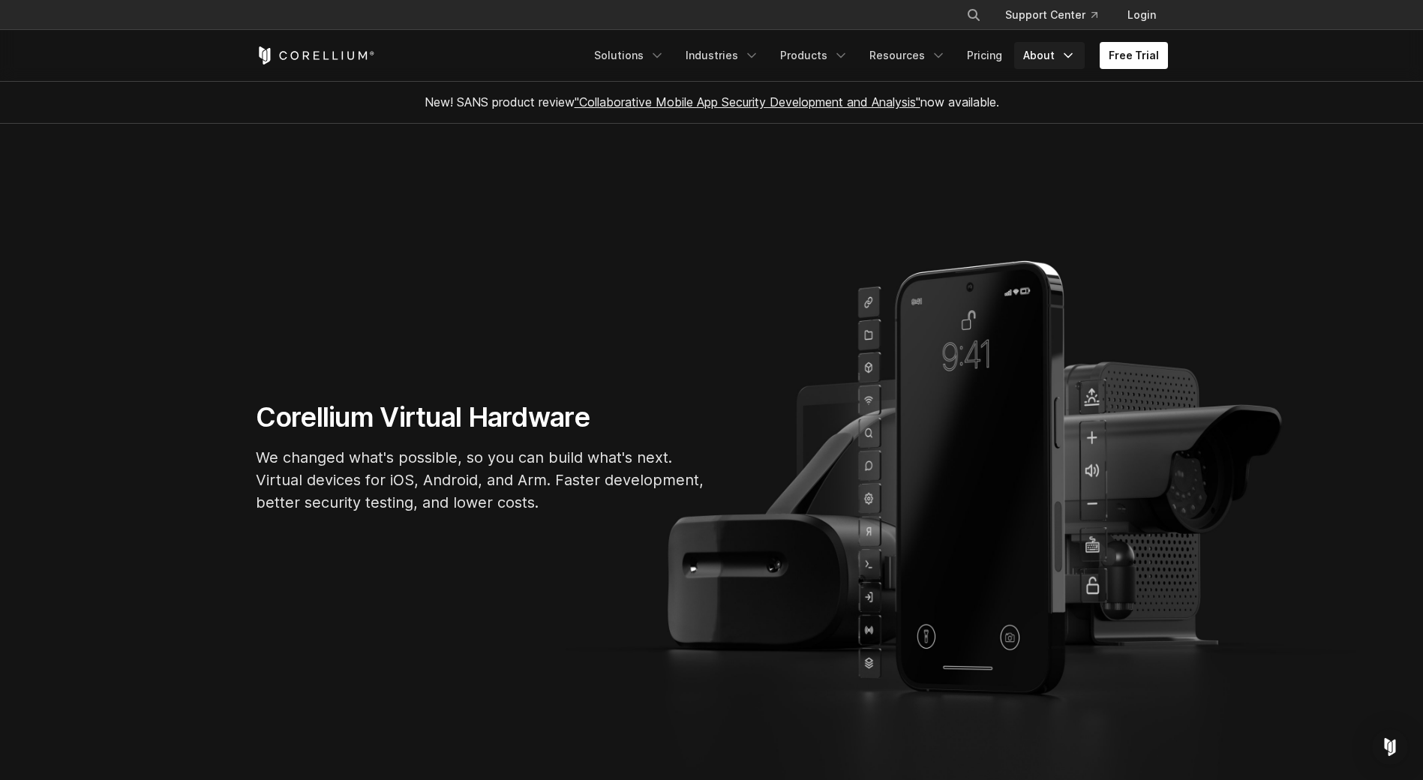
click at [1050, 60] on link "About" at bounding box center [1049, 55] width 70 height 27
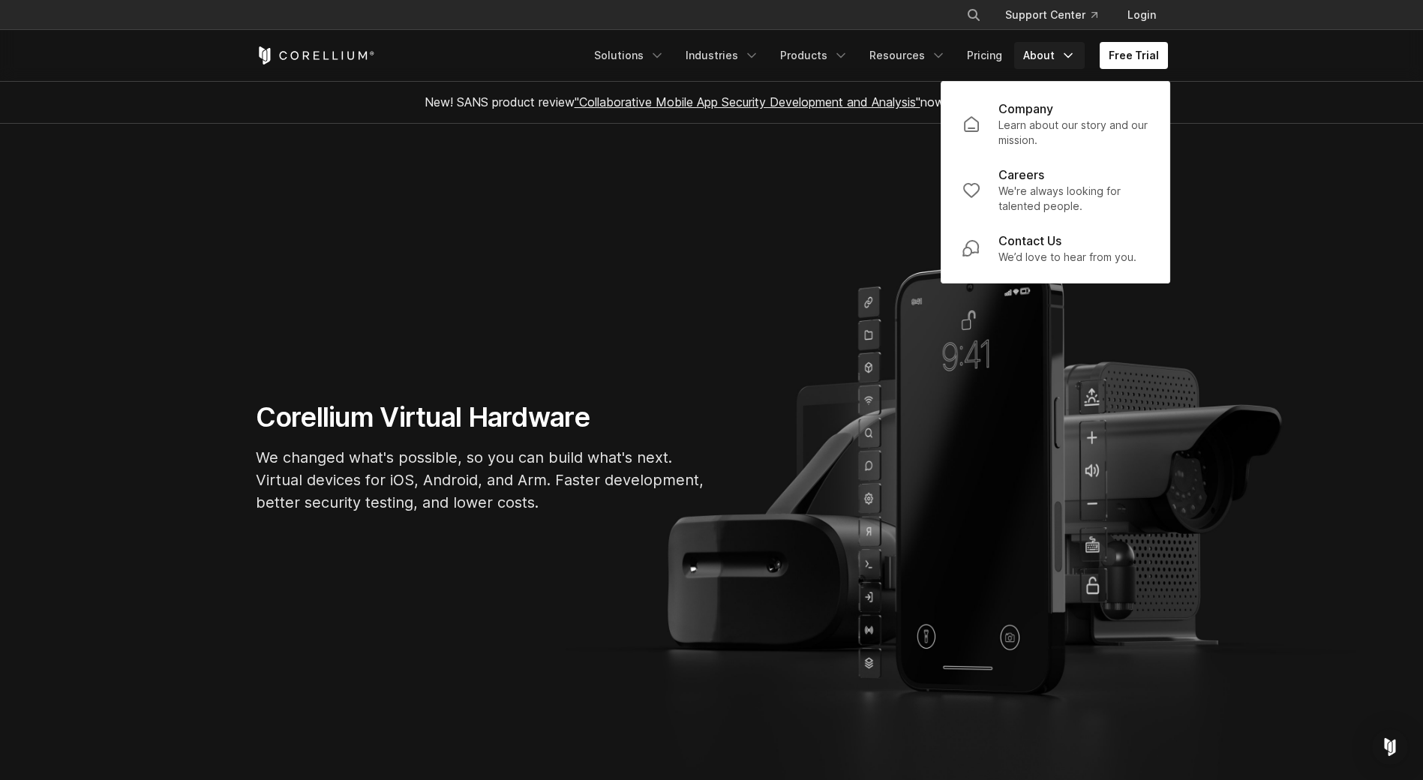
click at [1339, 228] on section "Corellium Virtual Hardware We changed what's possible, so you can build what's …" at bounding box center [711, 463] width 1423 height 679
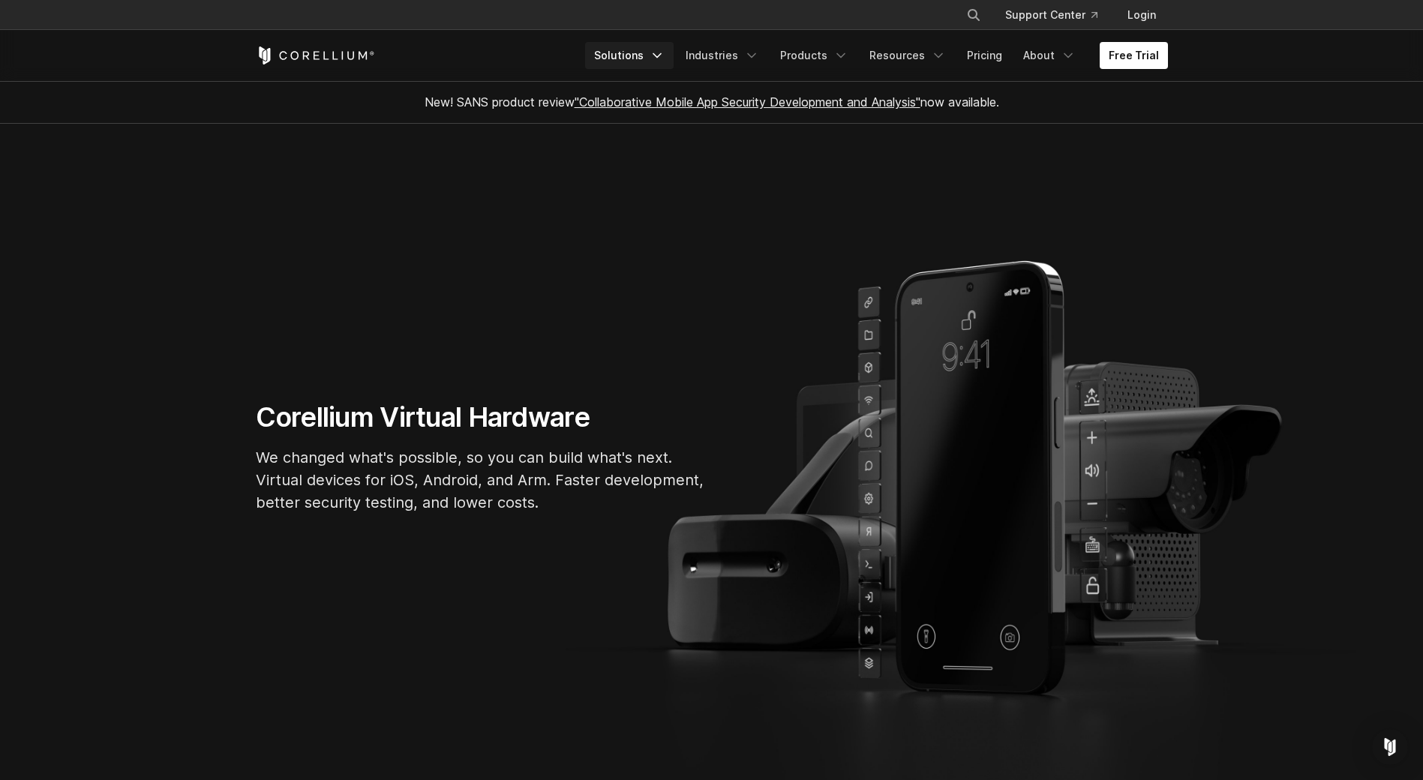
click at [653, 51] on link "Solutions" at bounding box center [629, 55] width 88 height 27
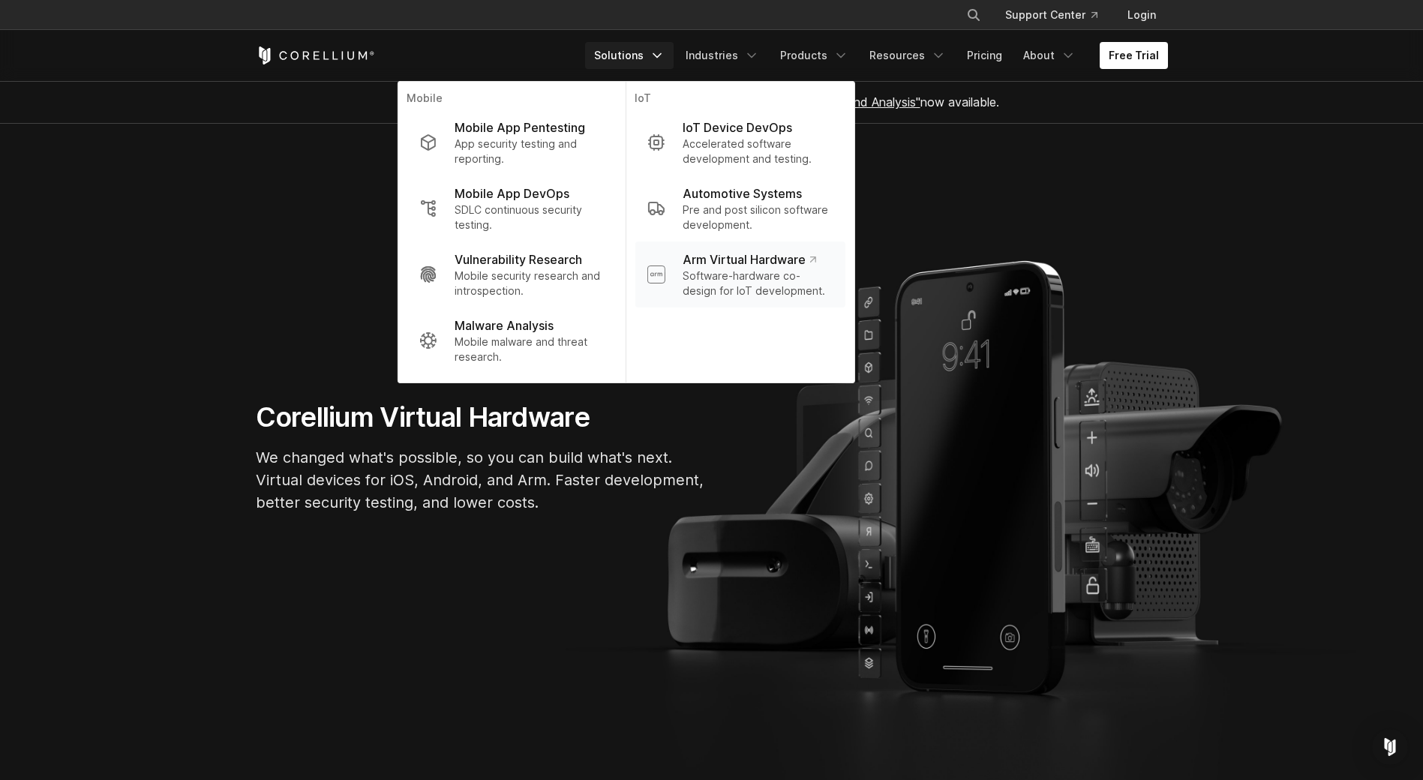
click at [801, 271] on p "Software-hardware co-design for IoT development." at bounding box center [757, 283] width 150 height 30
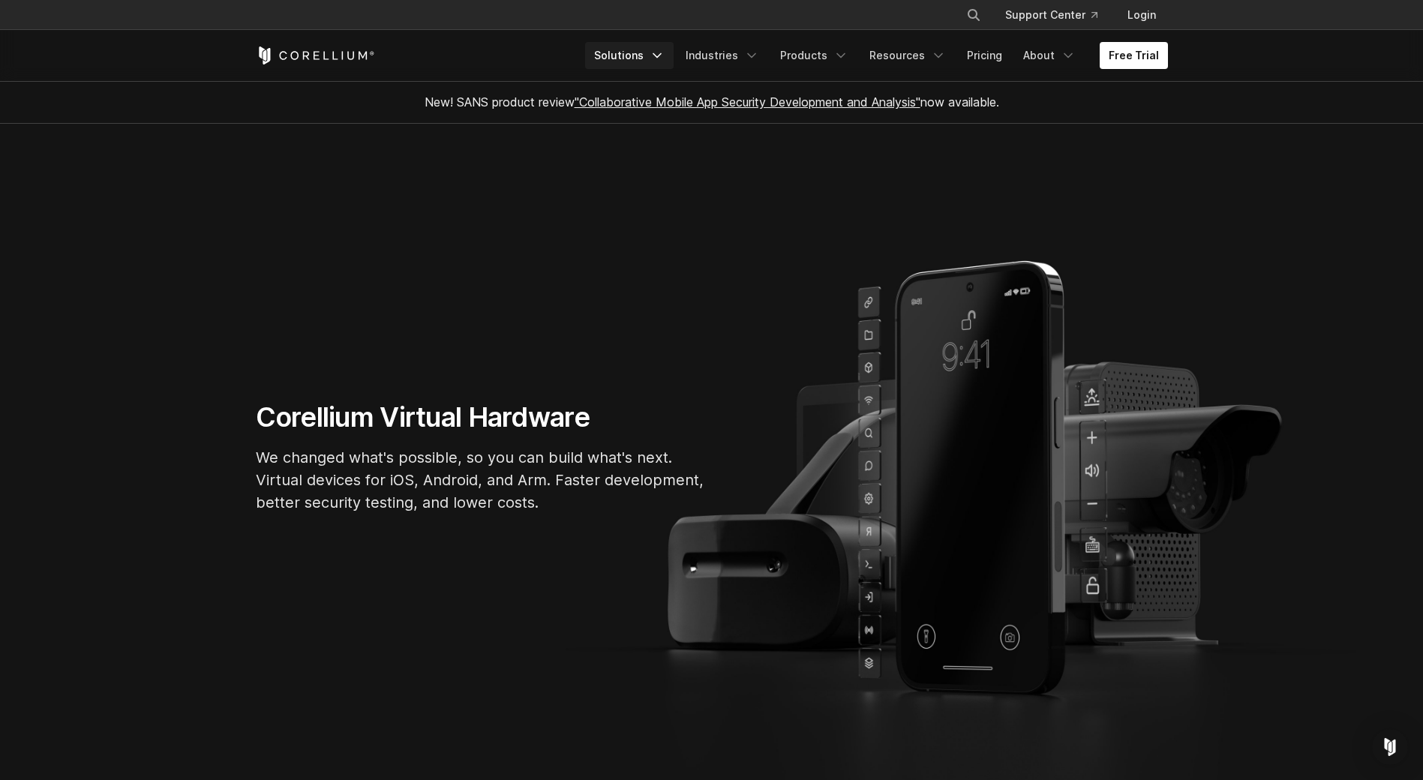
click at [664, 51] on icon "Navigation Menu" at bounding box center [656, 55] width 15 height 15
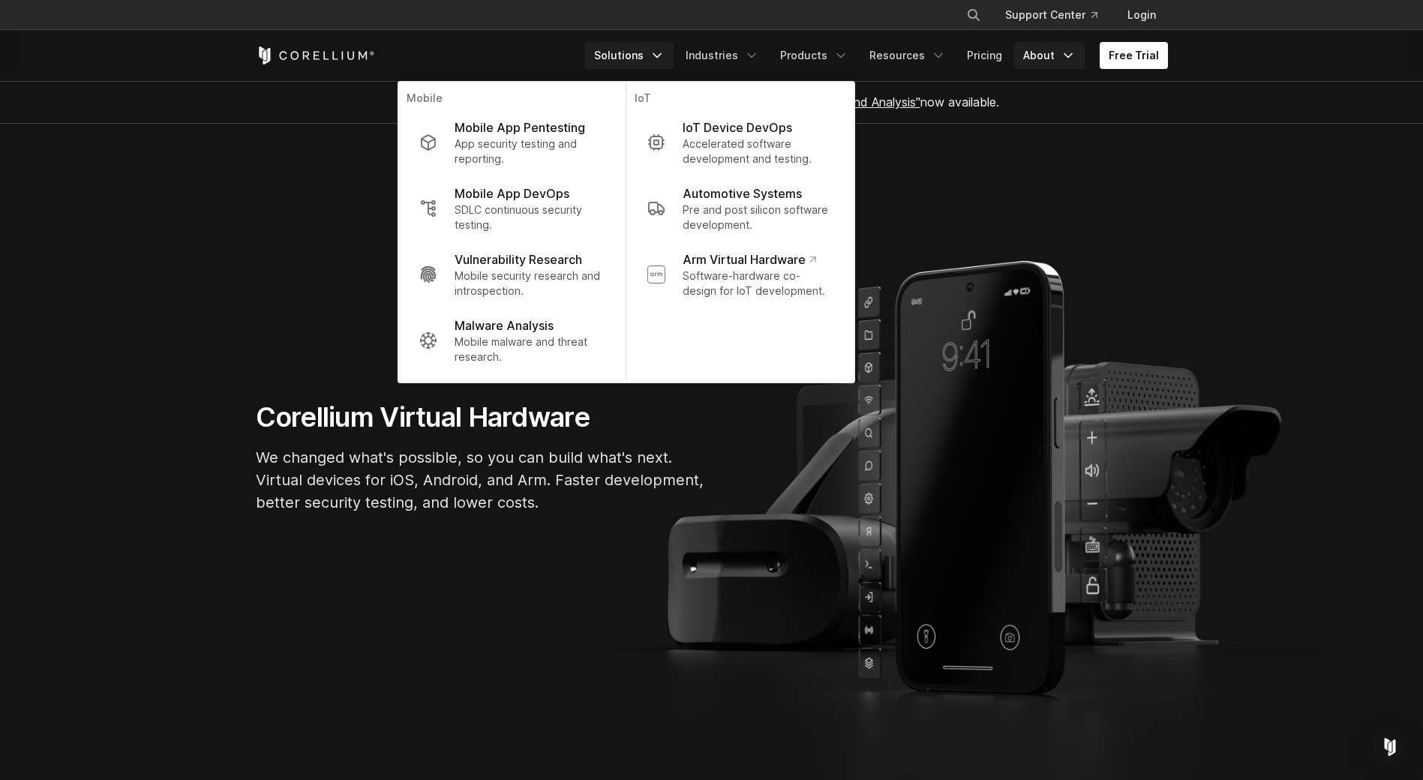
click at [1075, 60] on icon "Navigation Menu" at bounding box center [1067, 55] width 15 height 15
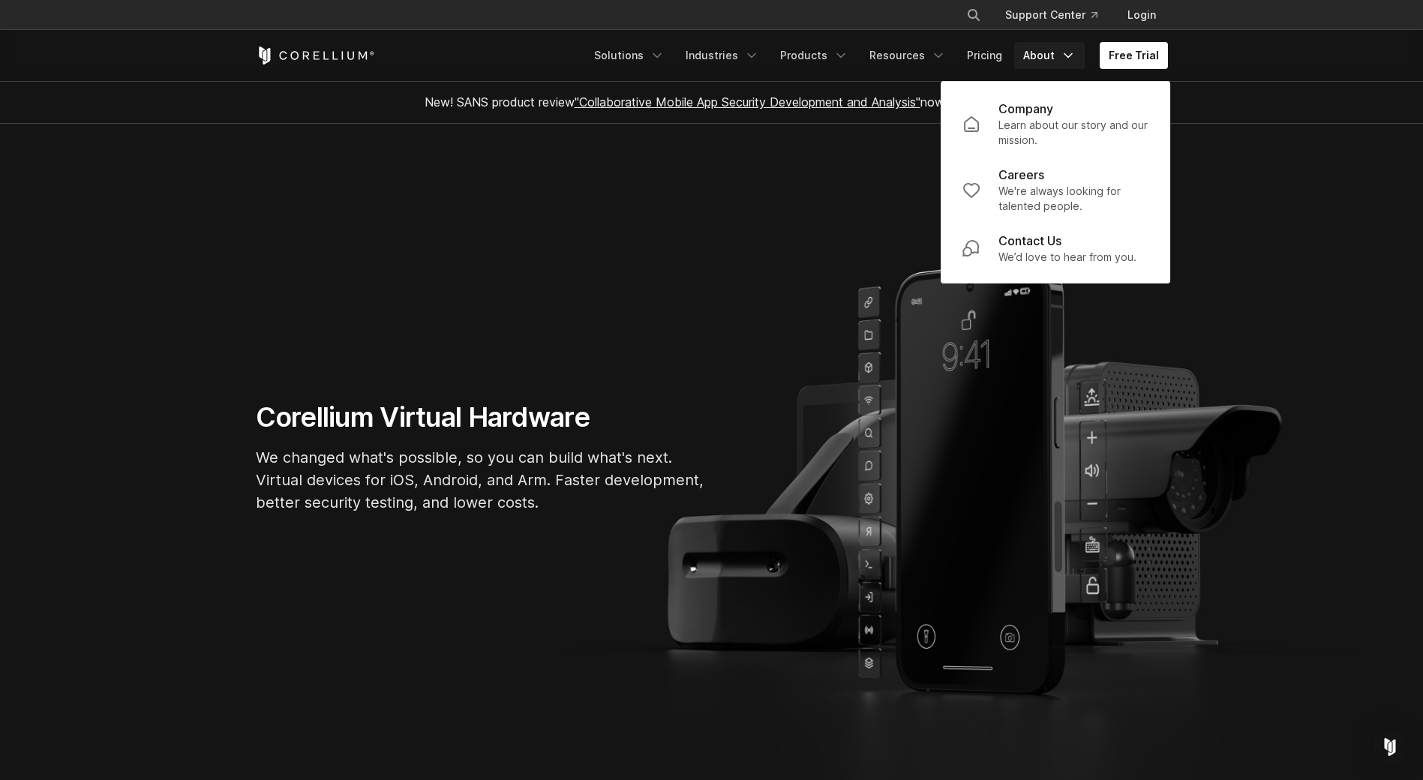
click at [727, 229] on section "Corellium Virtual Hardware We changed what's possible, so you can build what's …" at bounding box center [711, 463] width 1423 height 679
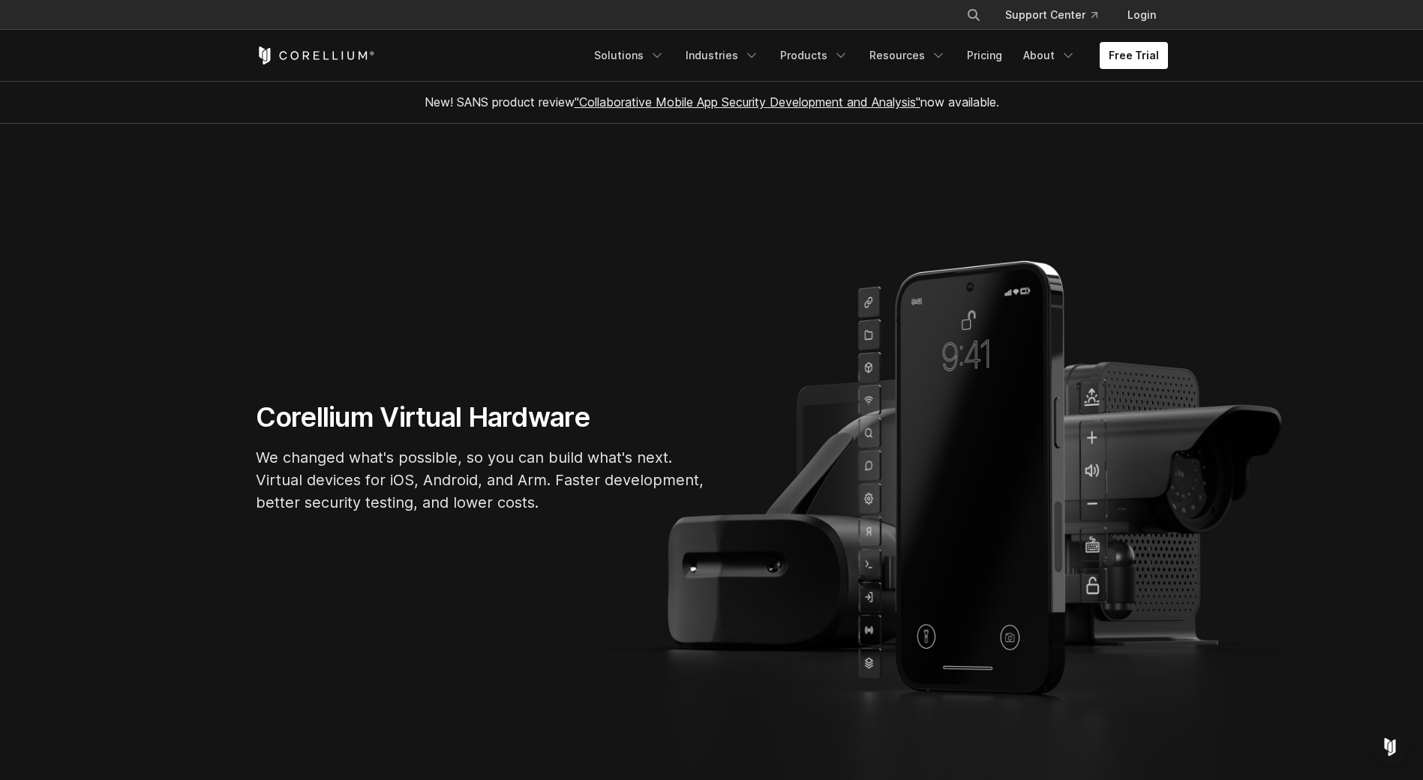
click at [316, 59] on icon "Corellium Home" at bounding box center [316, 55] width 6 height 8
click at [1060, 54] on link "About" at bounding box center [1049, 55] width 70 height 27
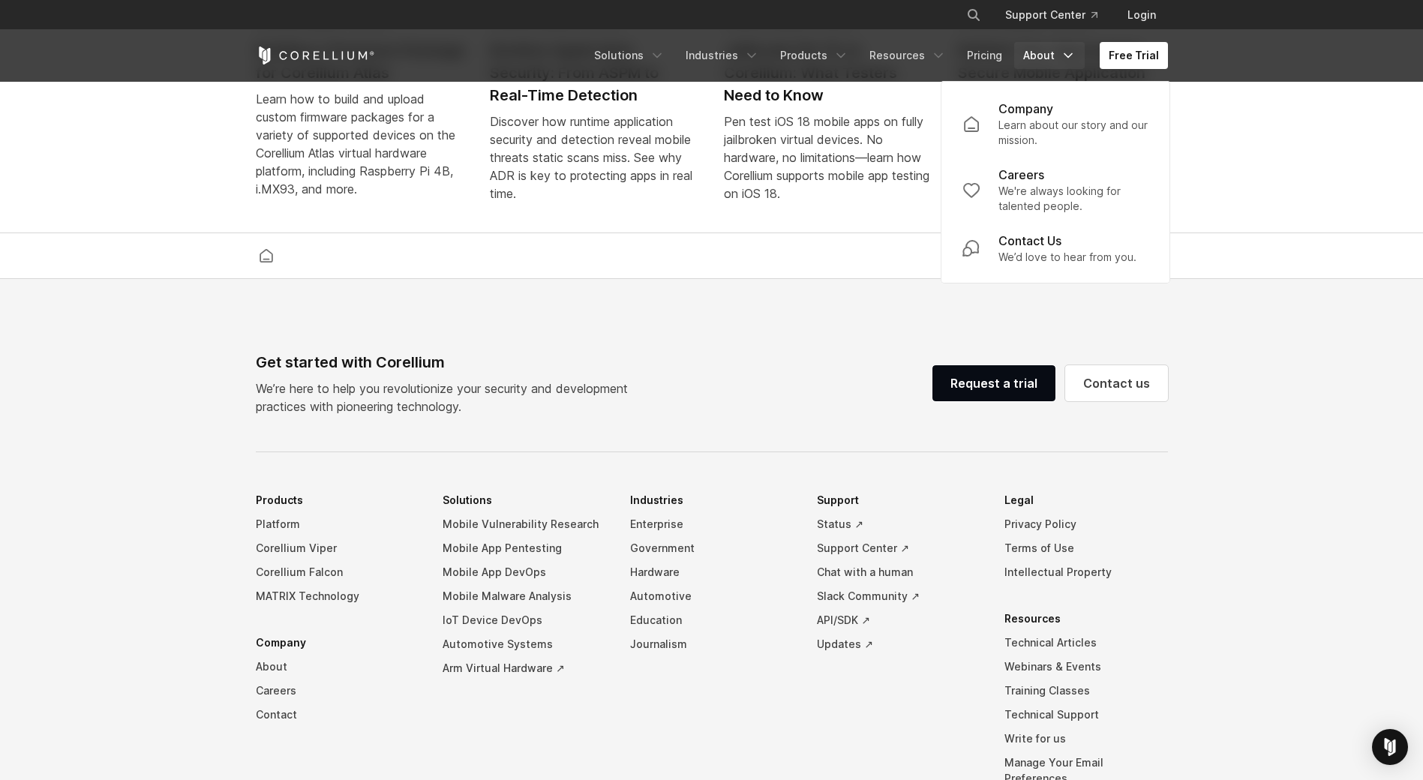
scroll to position [3488, 0]
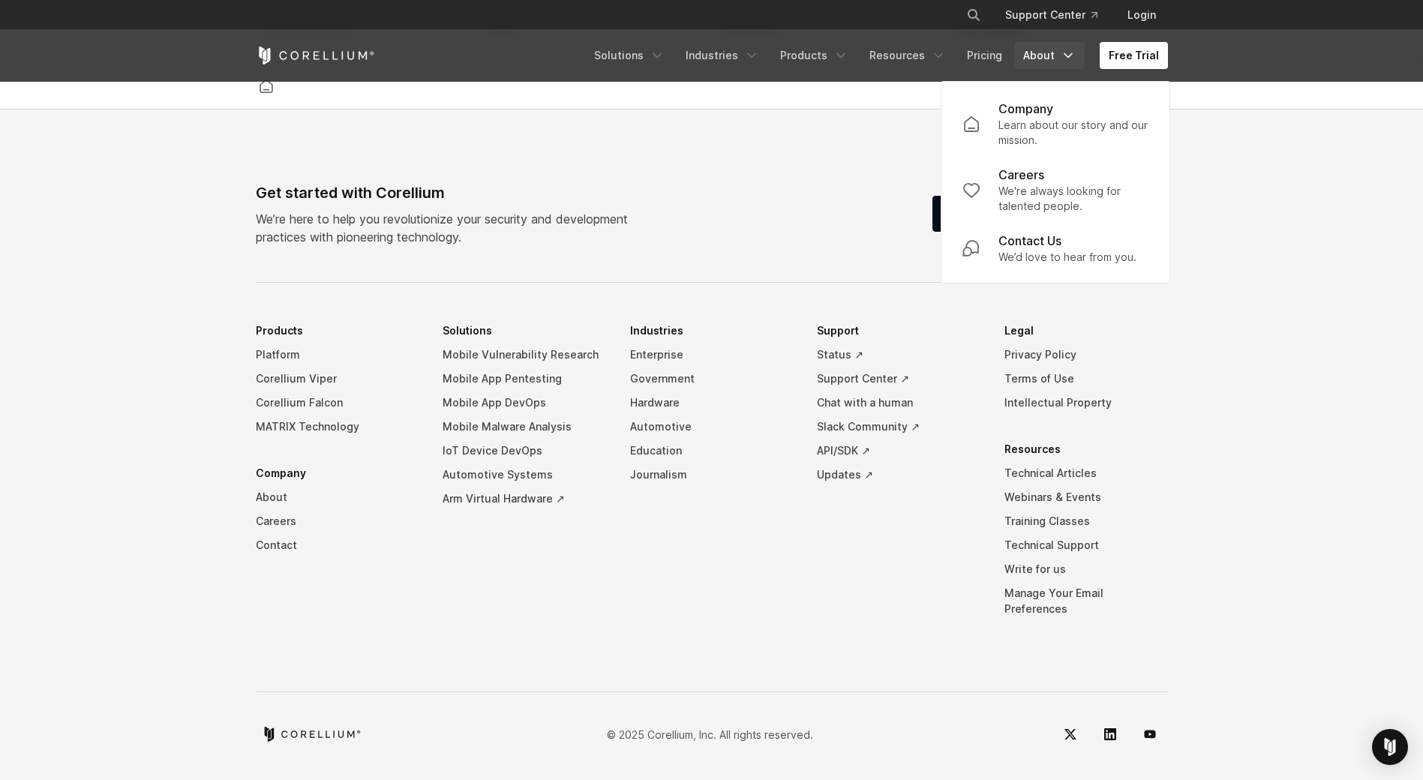
click at [743, 598] on li "Industries Enterprise Government Hardware Automotive Education Journalism" at bounding box center [711, 481] width 163 height 325
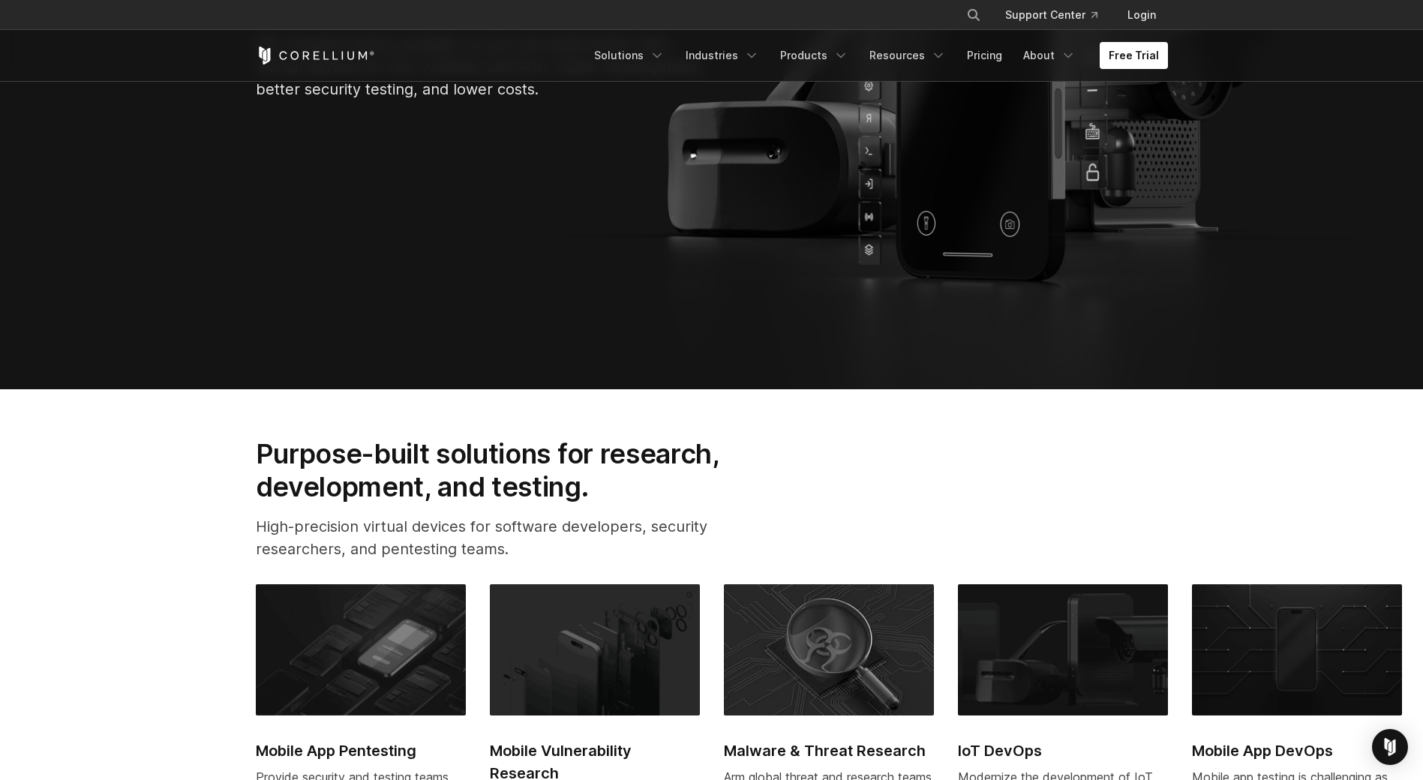
scroll to position [0, 0]
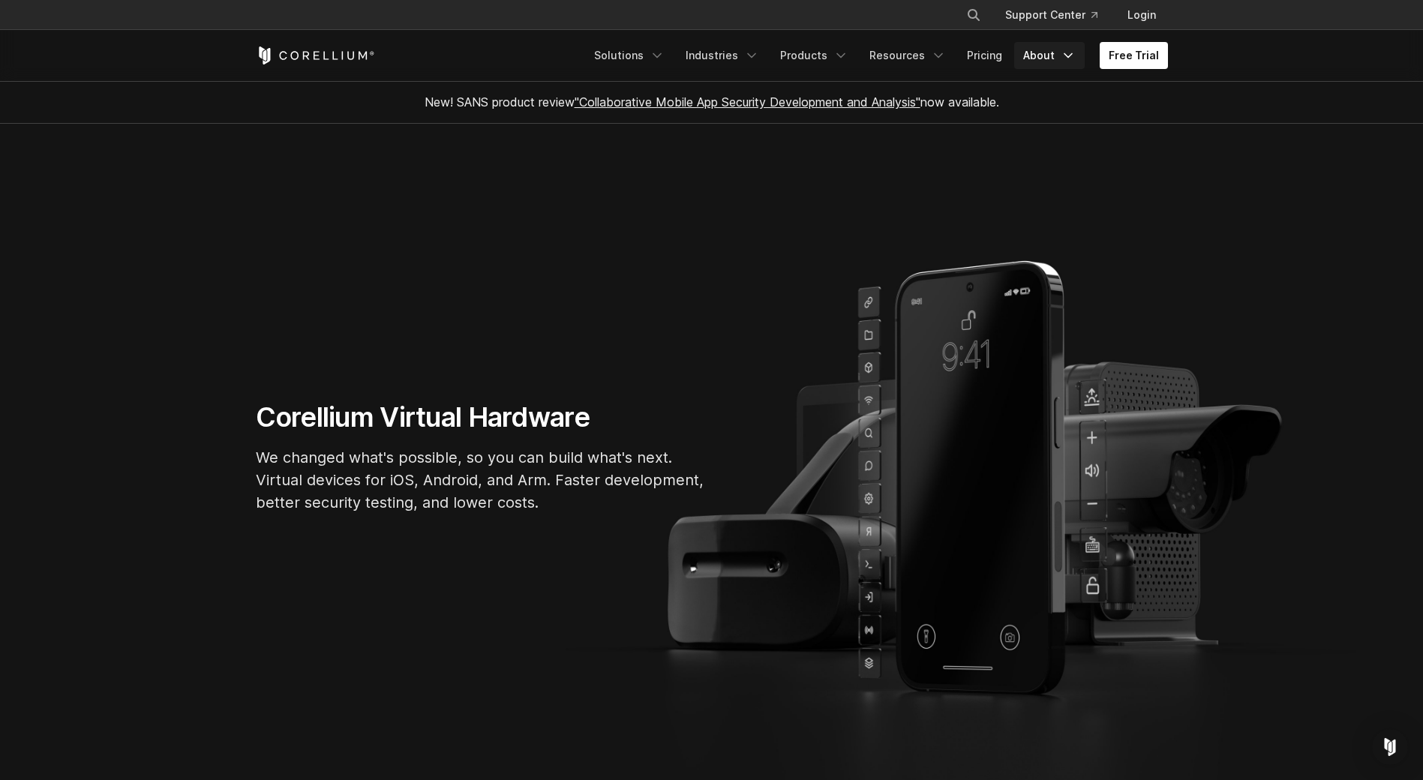
click at [1058, 51] on link "About" at bounding box center [1049, 55] width 70 height 27
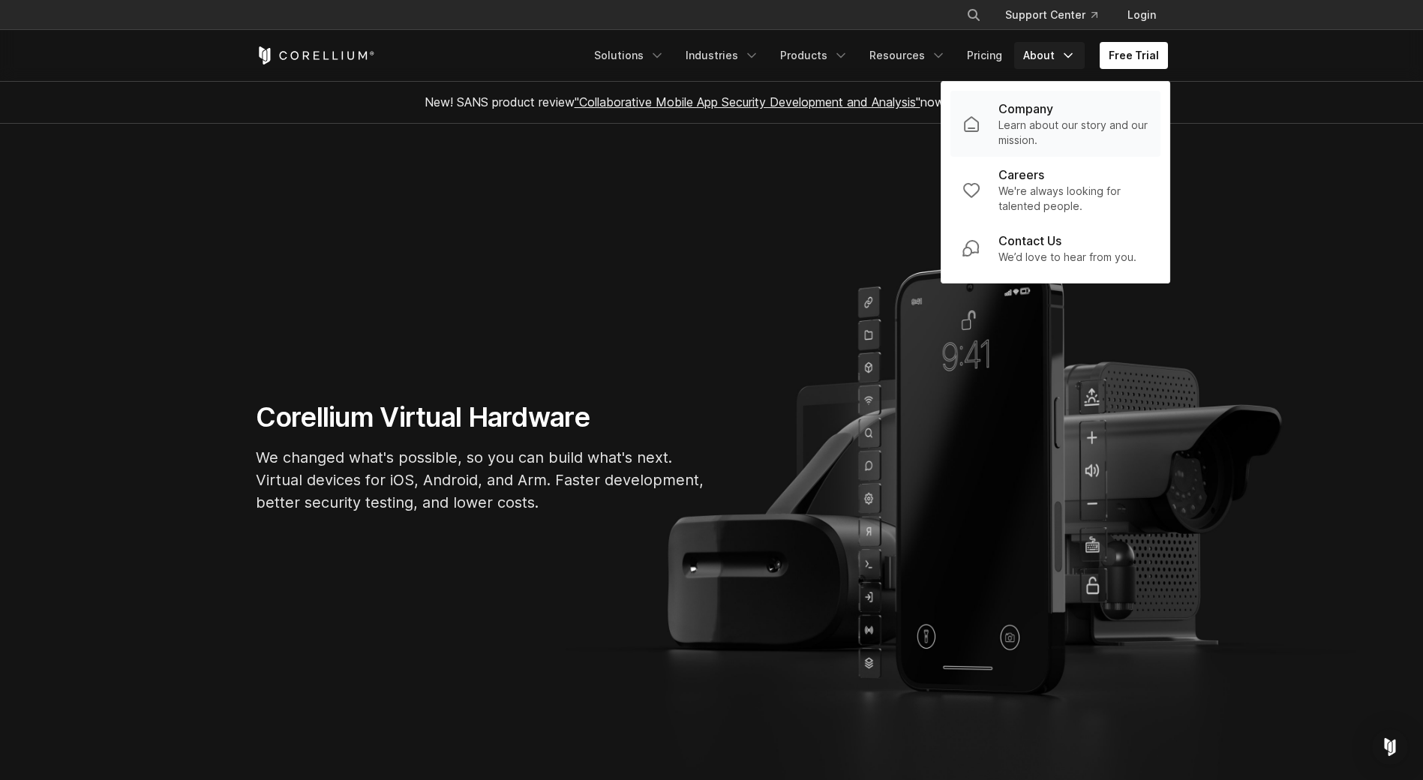
click at [1067, 115] on div "Company" at bounding box center [1073, 109] width 150 height 18
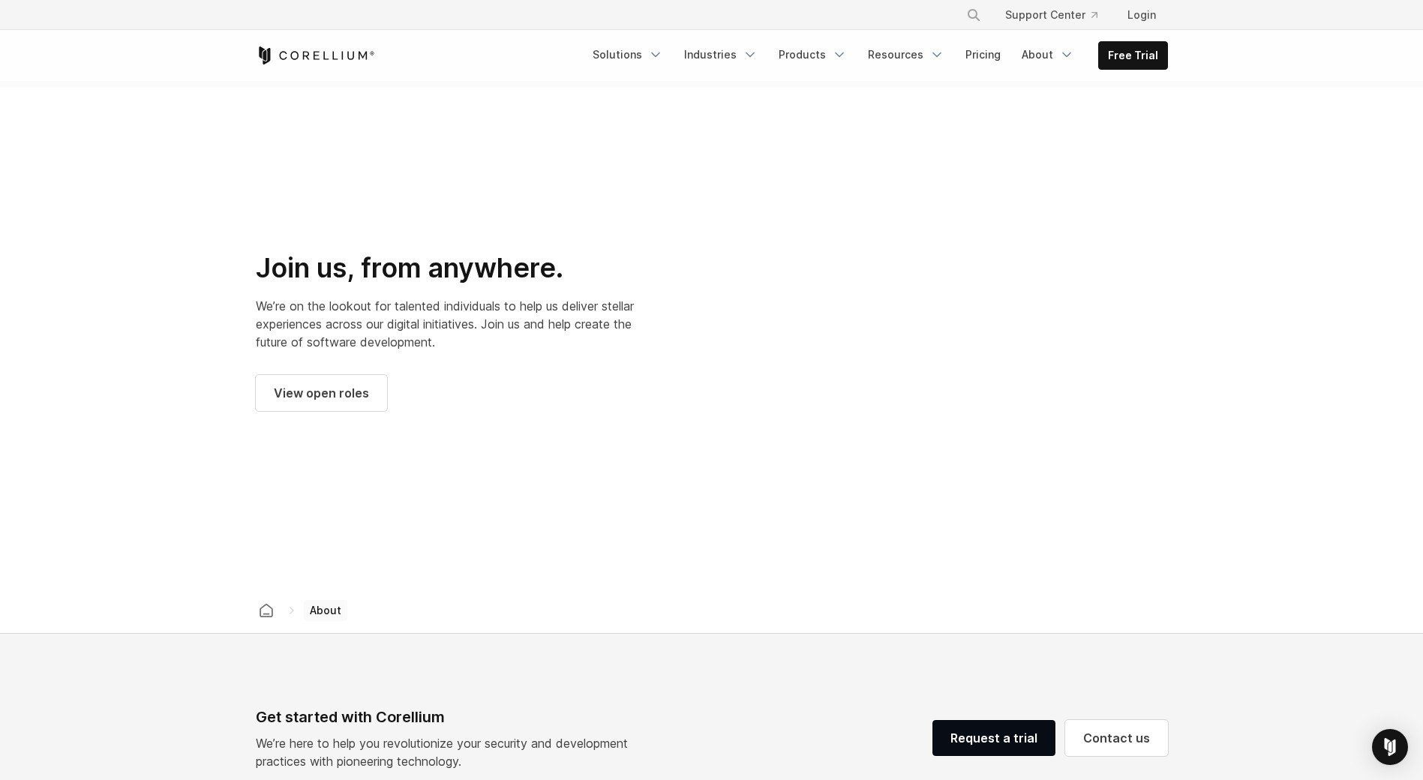
scroll to position [2442, 0]
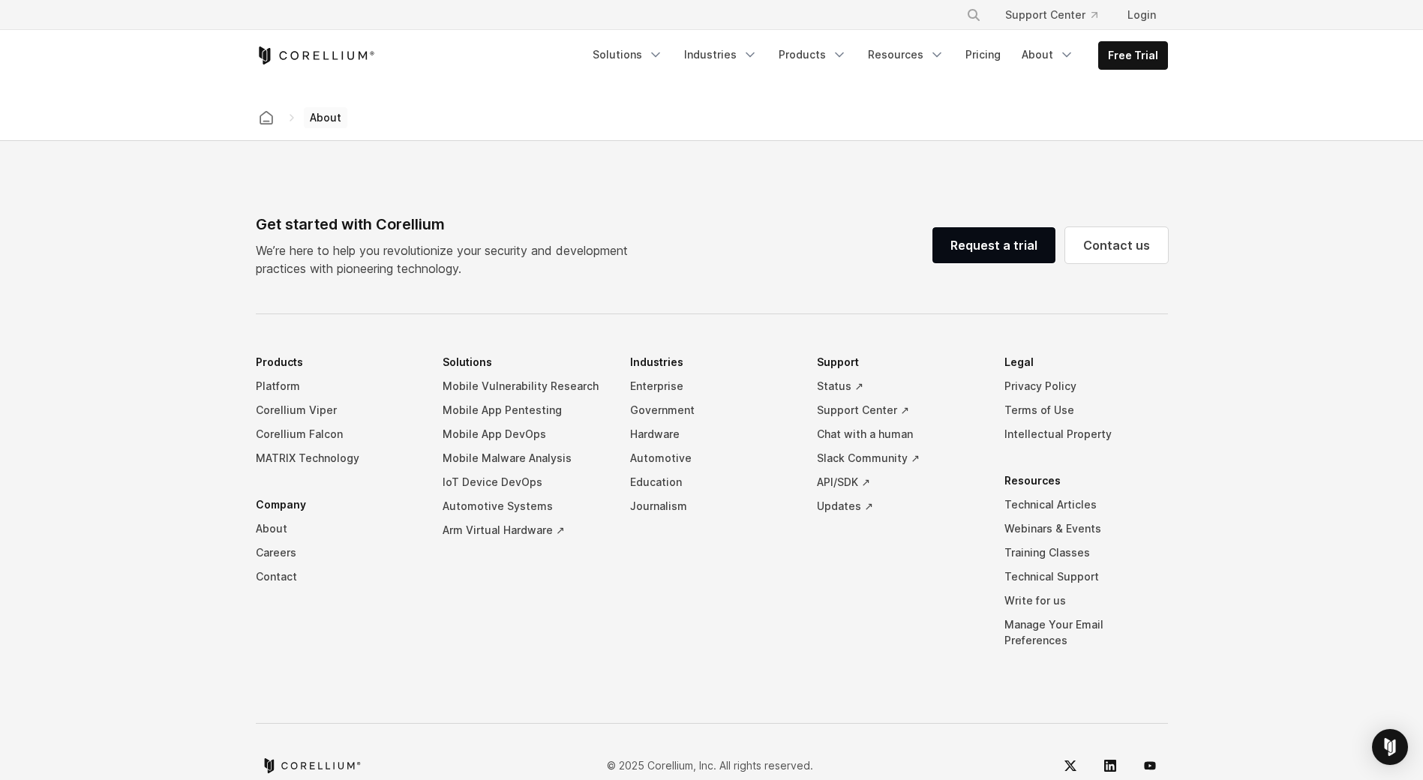
click at [478, 567] on li "Solutions Mobile Vulnerability Research Mobile App Pentesting Mobile App DevOps…" at bounding box center [523, 512] width 163 height 325
click at [481, 494] on link "Automotive Systems" at bounding box center [523, 506] width 163 height 24
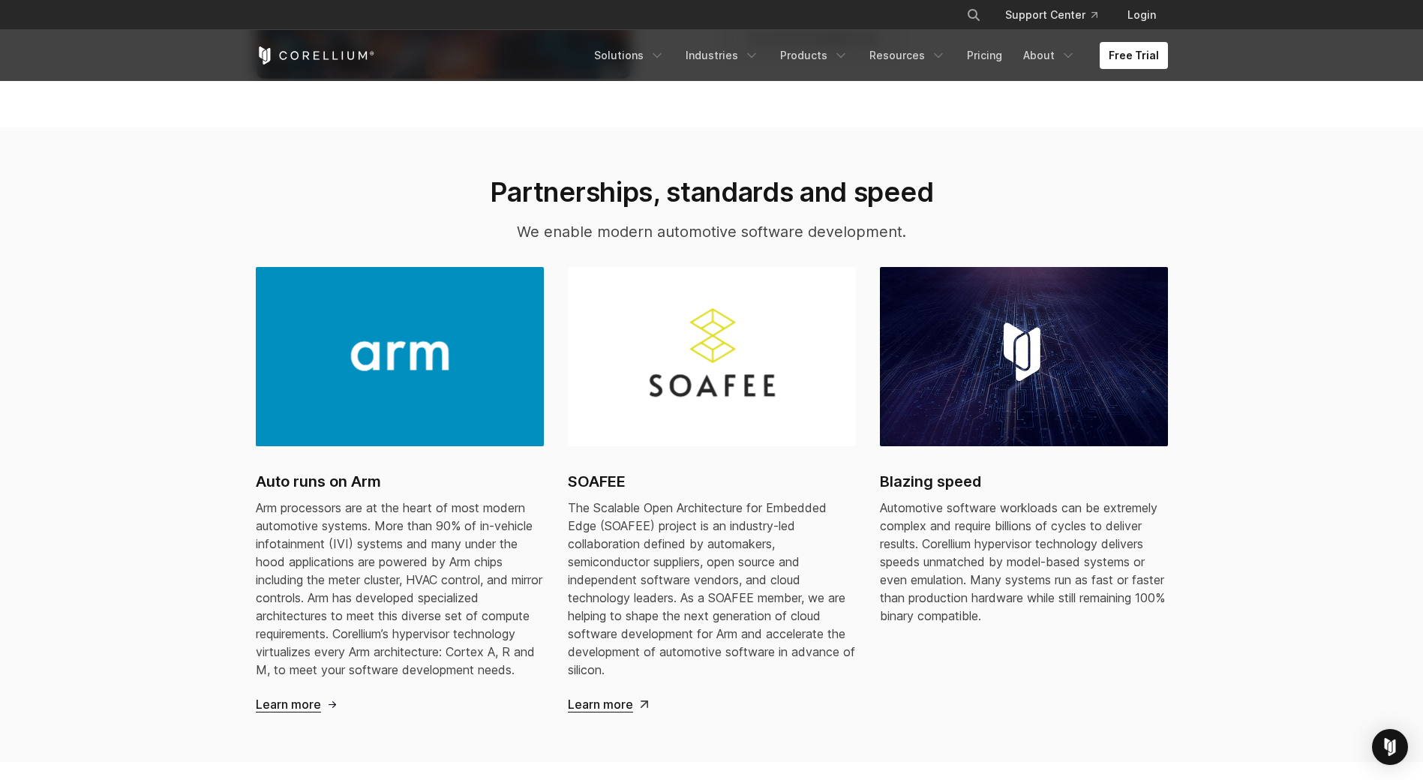
scroll to position [1050, 0]
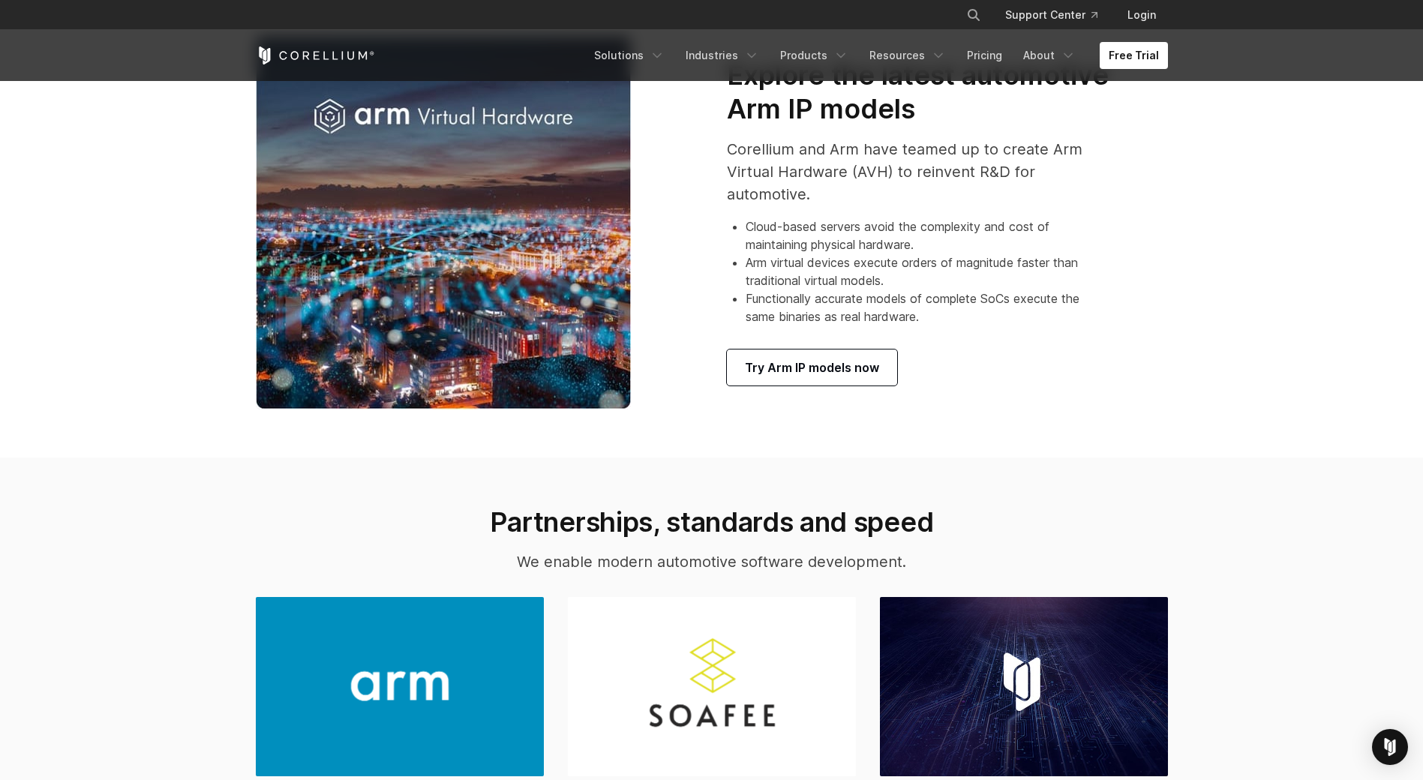
click at [1283, 388] on section "Explore the latest automotive Arm IP models Corellium and Arm have teamed up to…" at bounding box center [711, 222] width 1423 height 471
